Goal: Check status: Check status

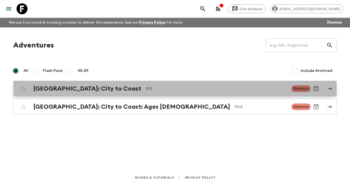
click at [92, 89] on h2 "[GEOGRAPHIC_DATA]: City to Coast" at bounding box center [87, 88] width 108 height 7
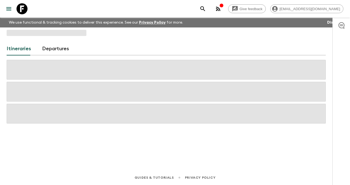
click at [92, 89] on span at bounding box center [166, 92] width 319 height 20
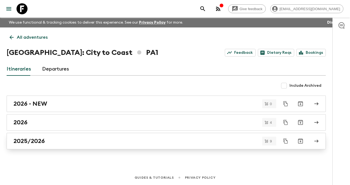
click at [54, 139] on div "2025/2026" at bounding box center [160, 141] width 295 height 7
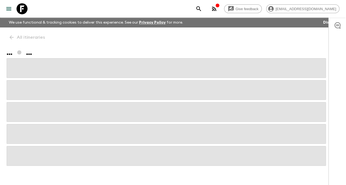
click at [54, 139] on span at bounding box center [166, 134] width 319 height 20
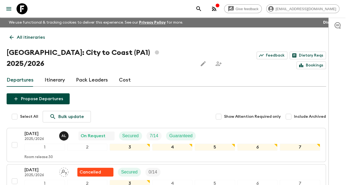
click at [61, 74] on link "Itinerary" at bounding box center [55, 80] width 20 height 13
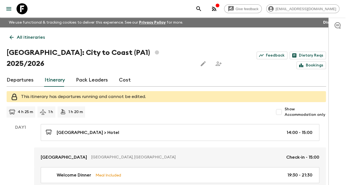
click at [25, 74] on link "Departures" at bounding box center [20, 80] width 27 height 13
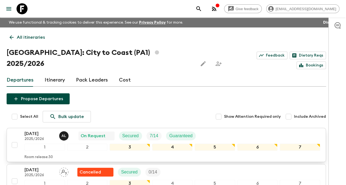
click at [35, 131] on p "[DATE]" at bounding box center [39, 134] width 30 height 7
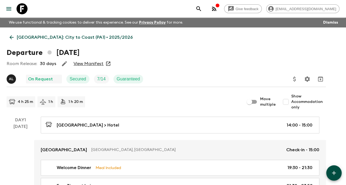
click at [94, 63] on link "View Manifest" at bounding box center [88, 63] width 30 height 5
click at [84, 62] on link "View Manifest" at bounding box center [88, 63] width 30 height 5
